Goal: Ask a question: Seek information or help from site administrators or community

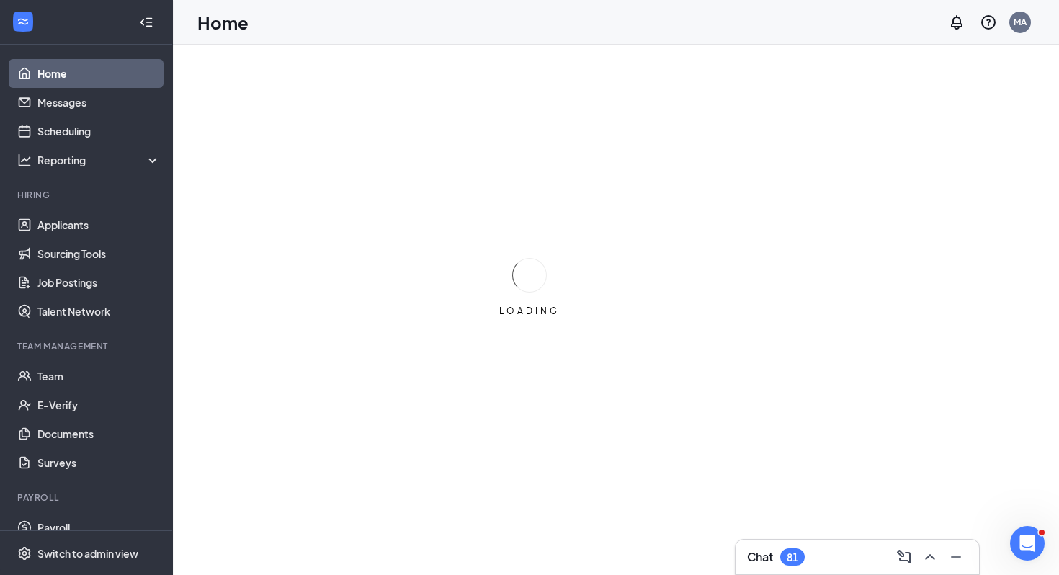
click at [1035, 542] on icon "Open Intercom Messenger" at bounding box center [1028, 544] width 24 height 24
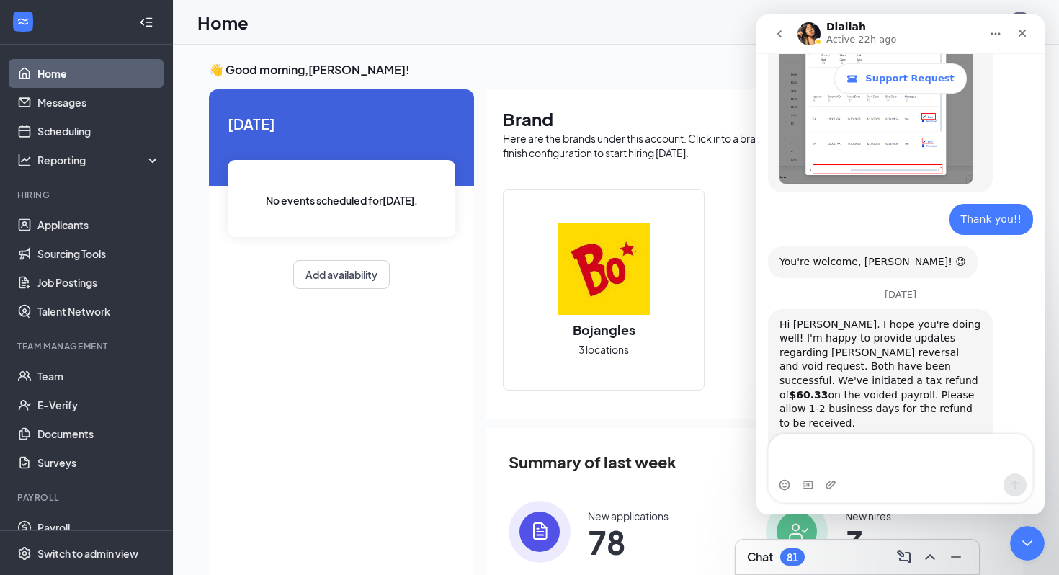
scroll to position [4291, 0]
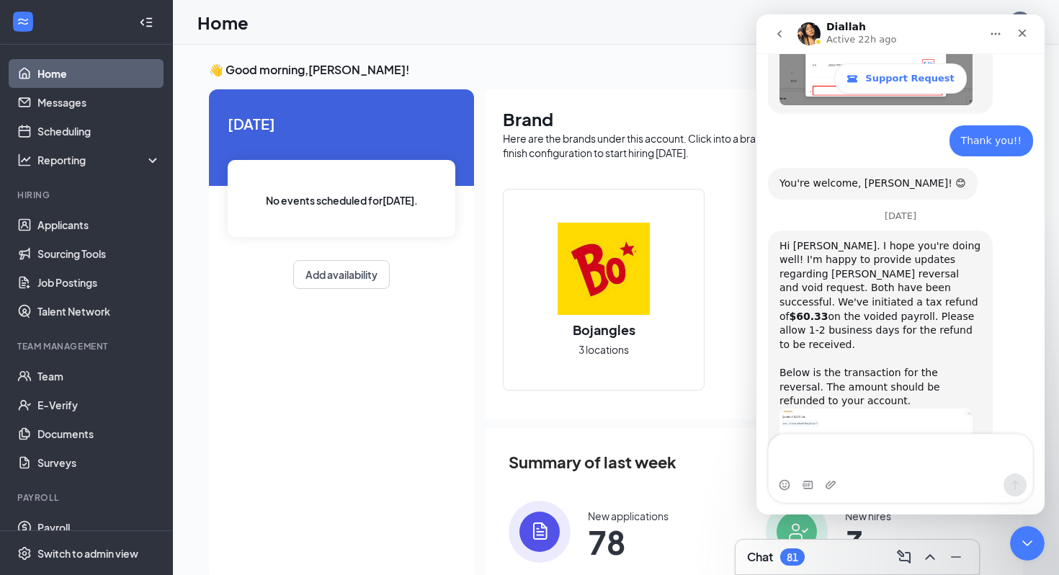
click at [782, 35] on icon "go back" at bounding box center [780, 34] width 12 height 12
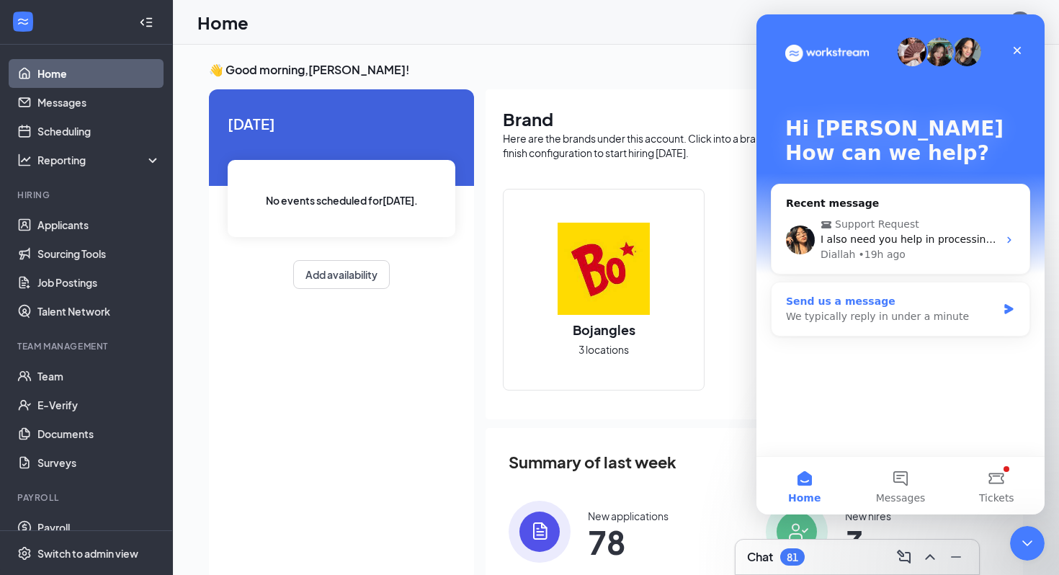
click at [903, 313] on div "We typically reply in under a minute" at bounding box center [891, 316] width 211 height 15
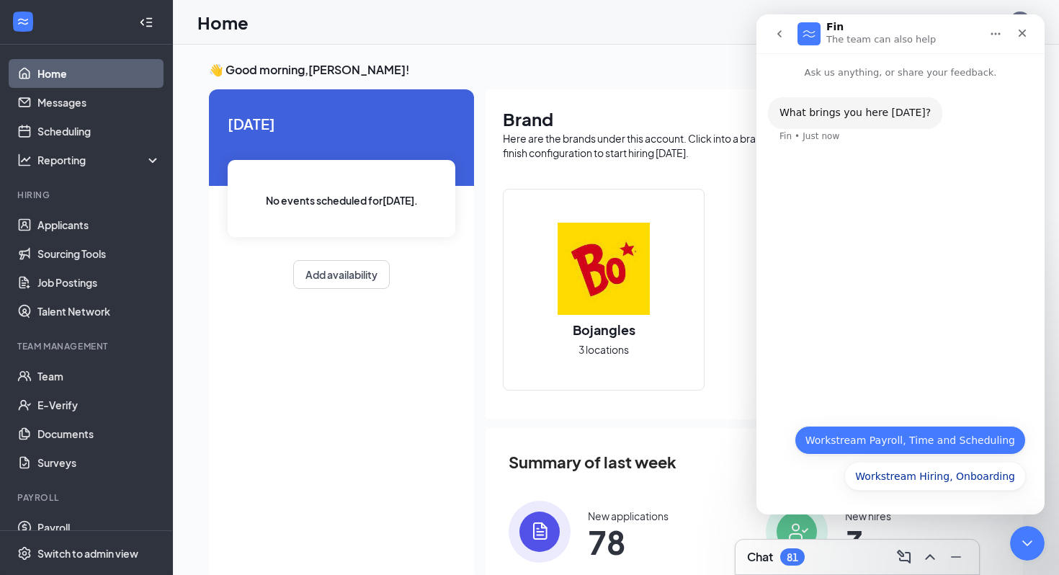
click at [852, 448] on button "Workstream Payroll, Time and Scheduling" at bounding box center [910, 440] width 231 height 29
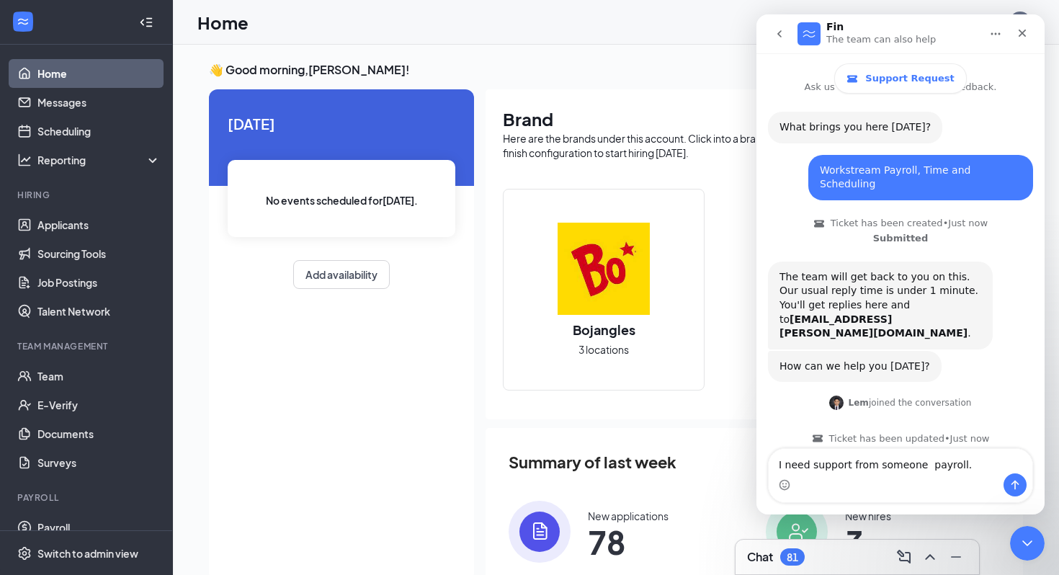
scroll to position [30, 0]
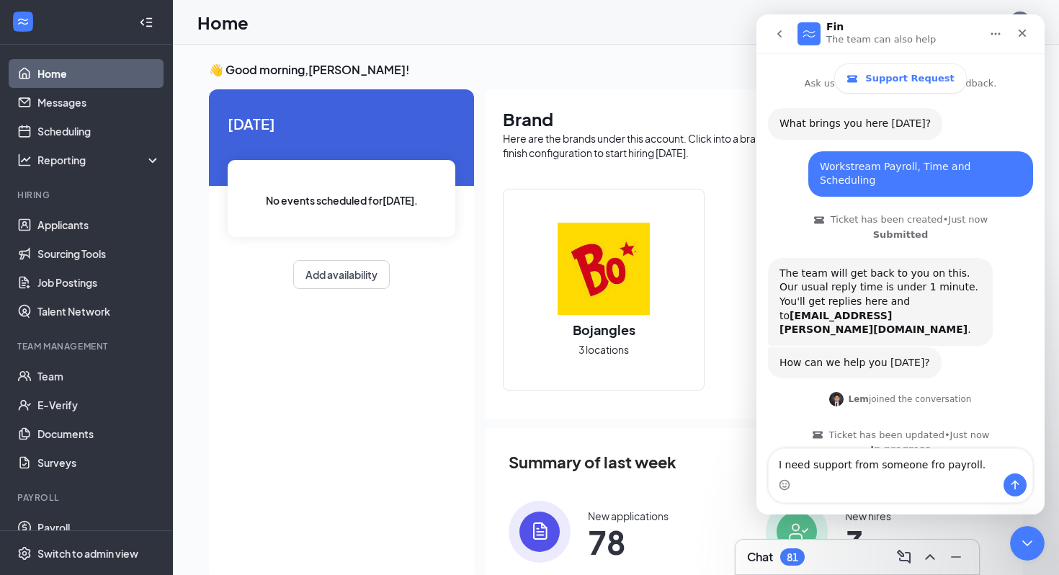
type textarea "I need support from someone from payroll."
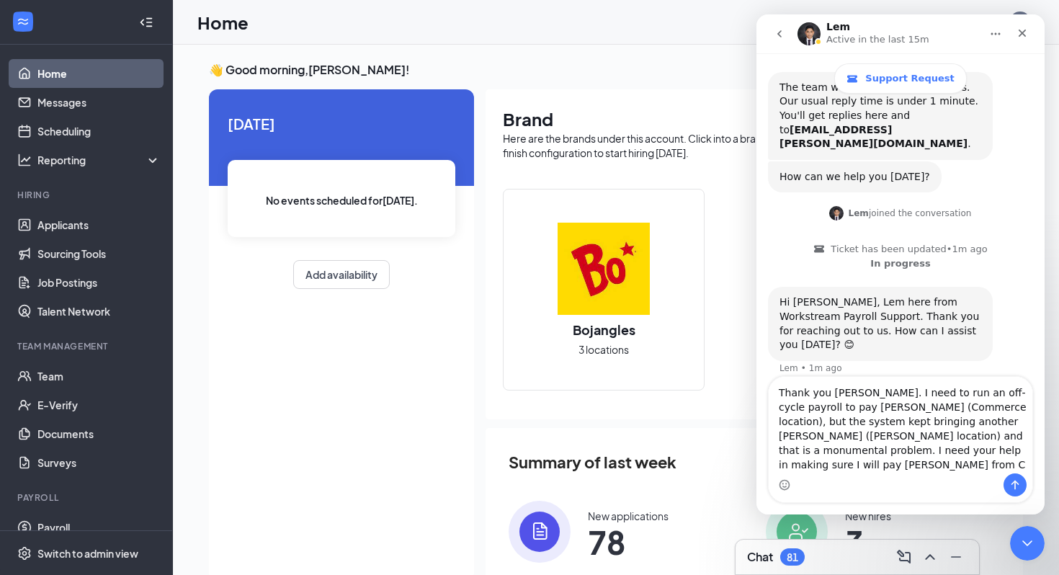
scroll to position [230, 0]
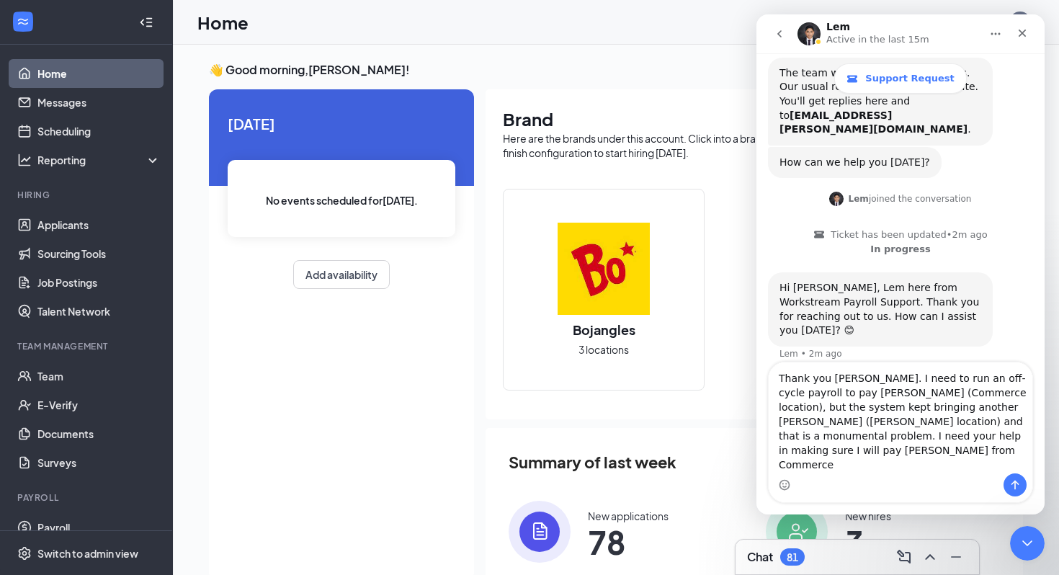
type textarea "Thank you Lem. I need to run an off-cycle payroll to pay April Harper (Commerce…"
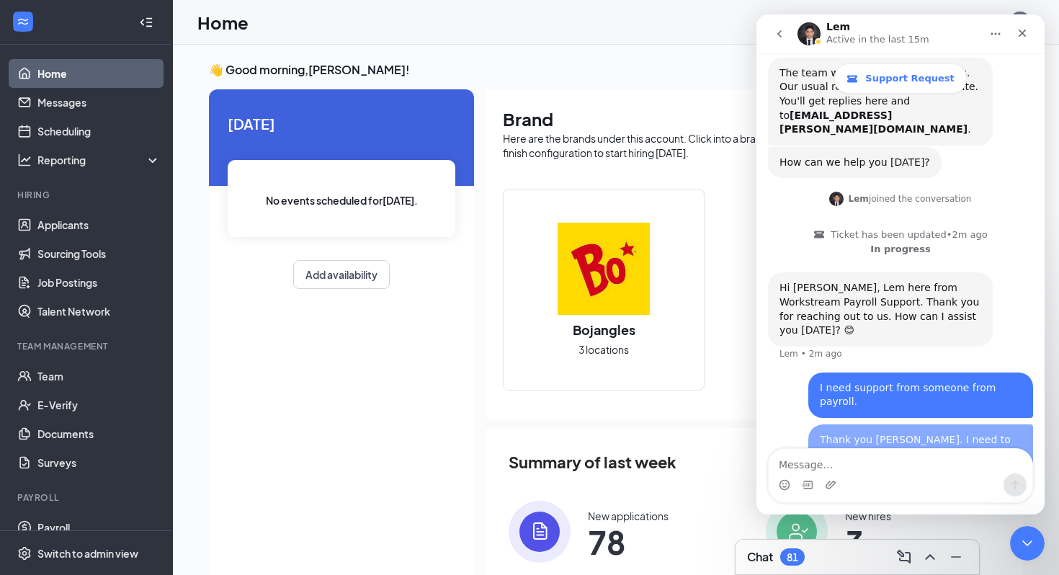
scroll to position [275, 0]
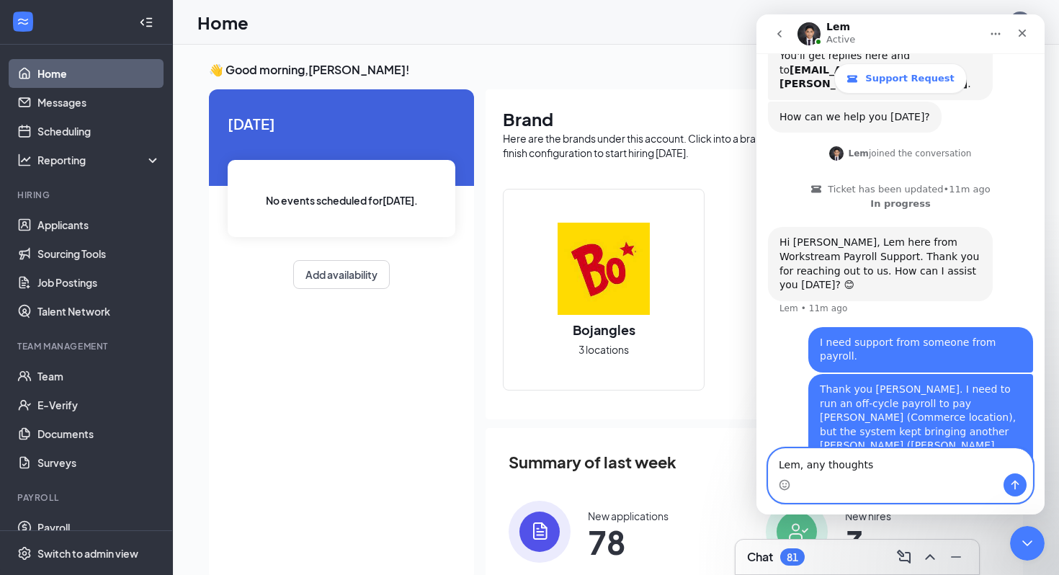
type textarea "Lem, any thoughts?"
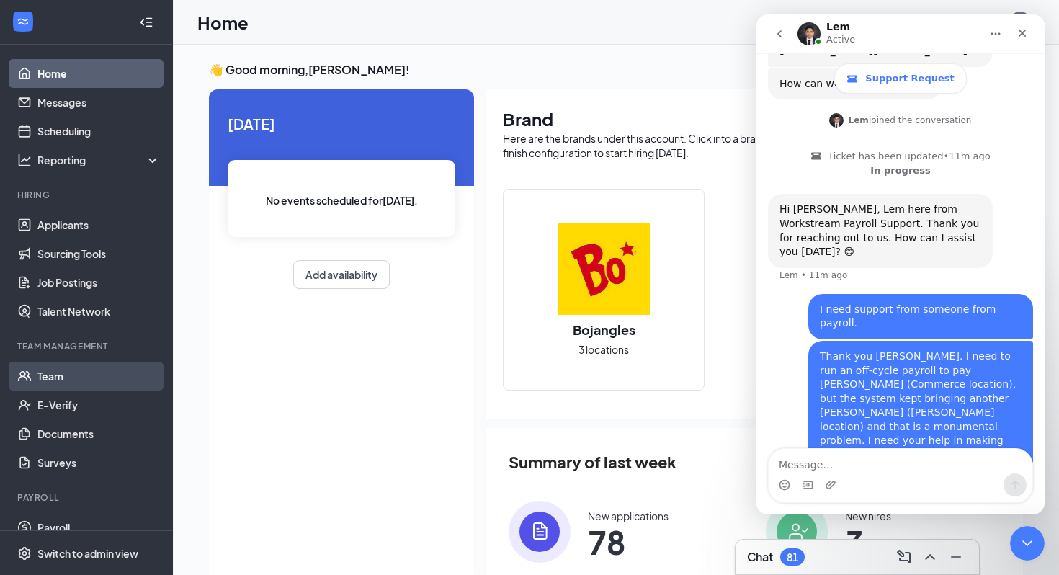
click at [86, 376] on link "Team" at bounding box center [98, 376] width 123 height 29
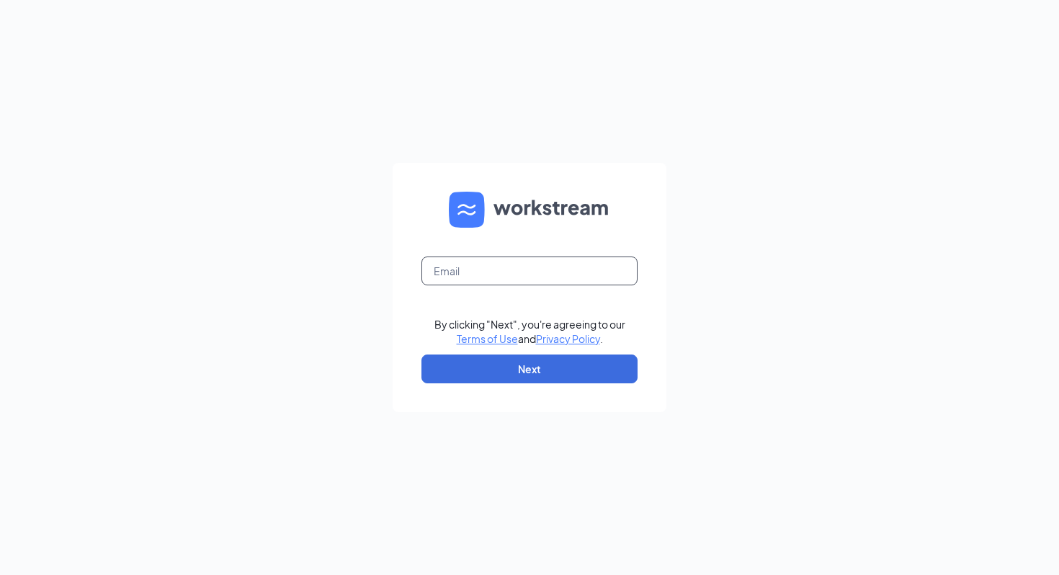
click at [505, 280] on input "text" at bounding box center [529, 270] width 216 height 29
type input "[EMAIL_ADDRESS][PERSON_NAME][DOMAIN_NAME]"
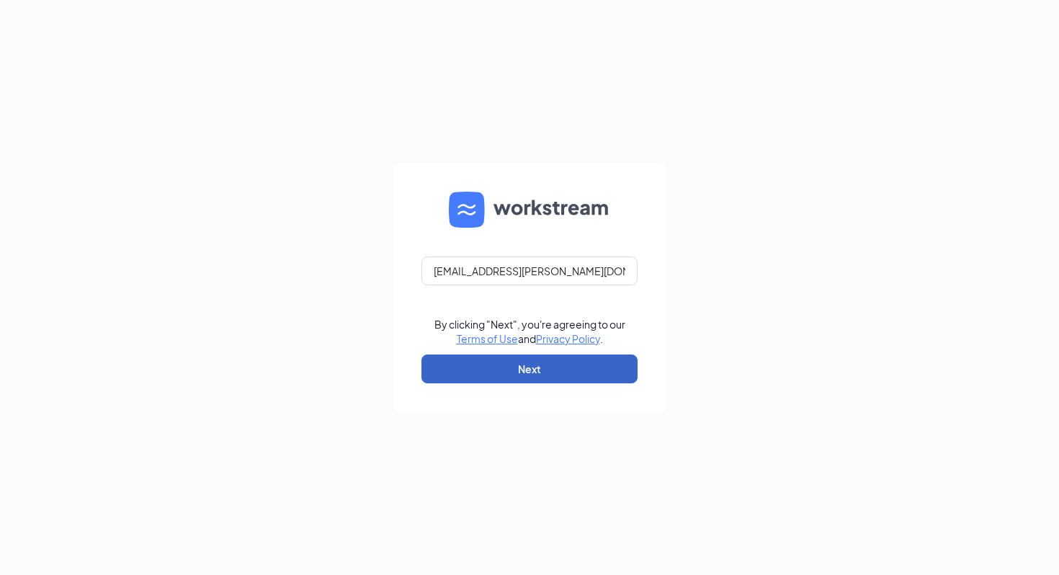
click at [553, 361] on button "Next" at bounding box center [529, 368] width 216 height 29
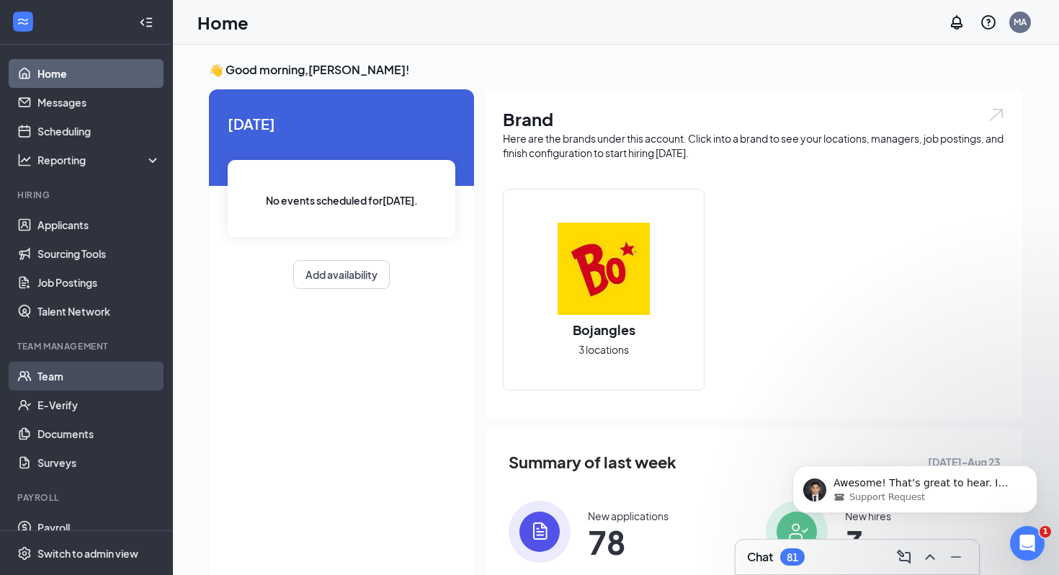
click at [50, 375] on link "Team" at bounding box center [98, 376] width 123 height 29
